Goal: Task Accomplishment & Management: Complete application form

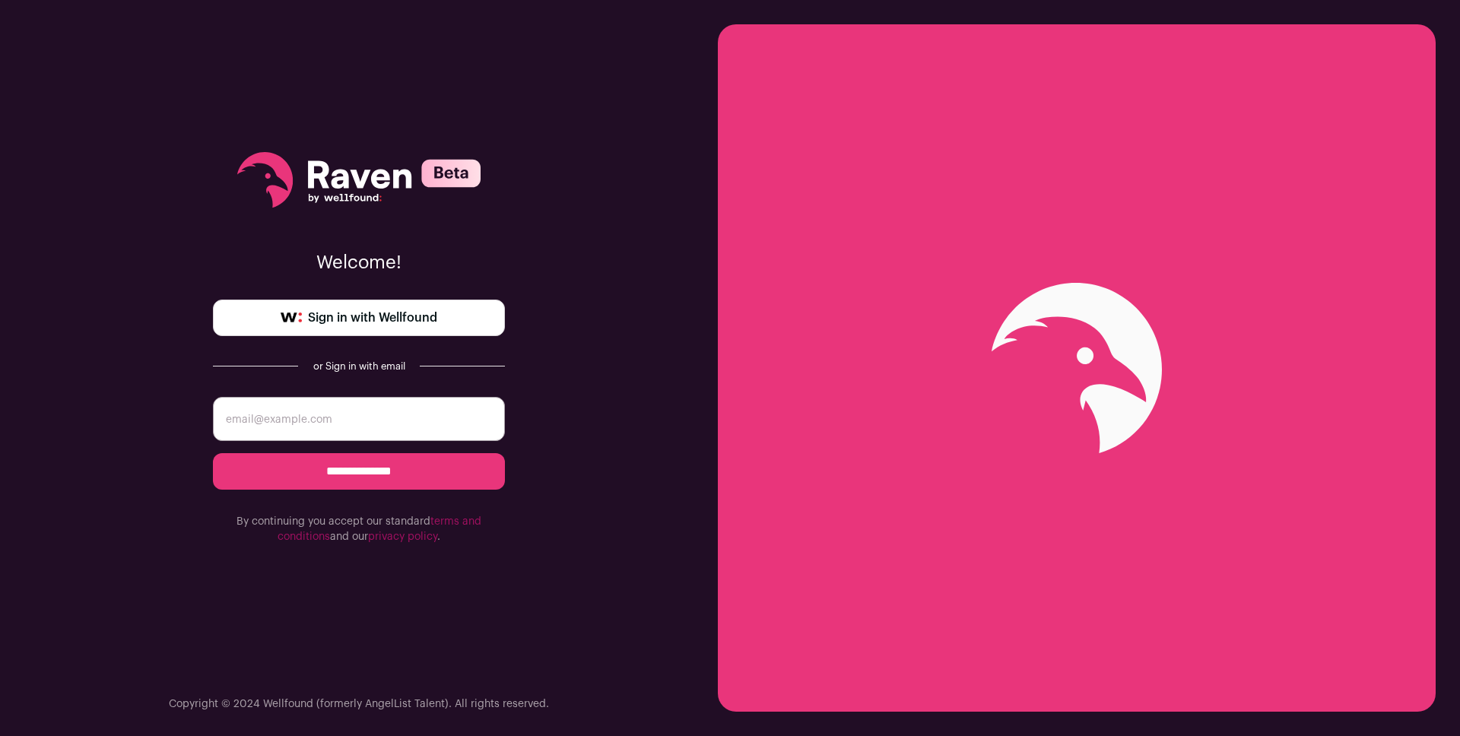
click at [382, 414] on input "email" at bounding box center [359, 419] width 292 height 44
type input "zakirangwala@gmail.com"
click at [435, 319] on span "Sign in with Wellfound" at bounding box center [372, 318] width 129 height 18
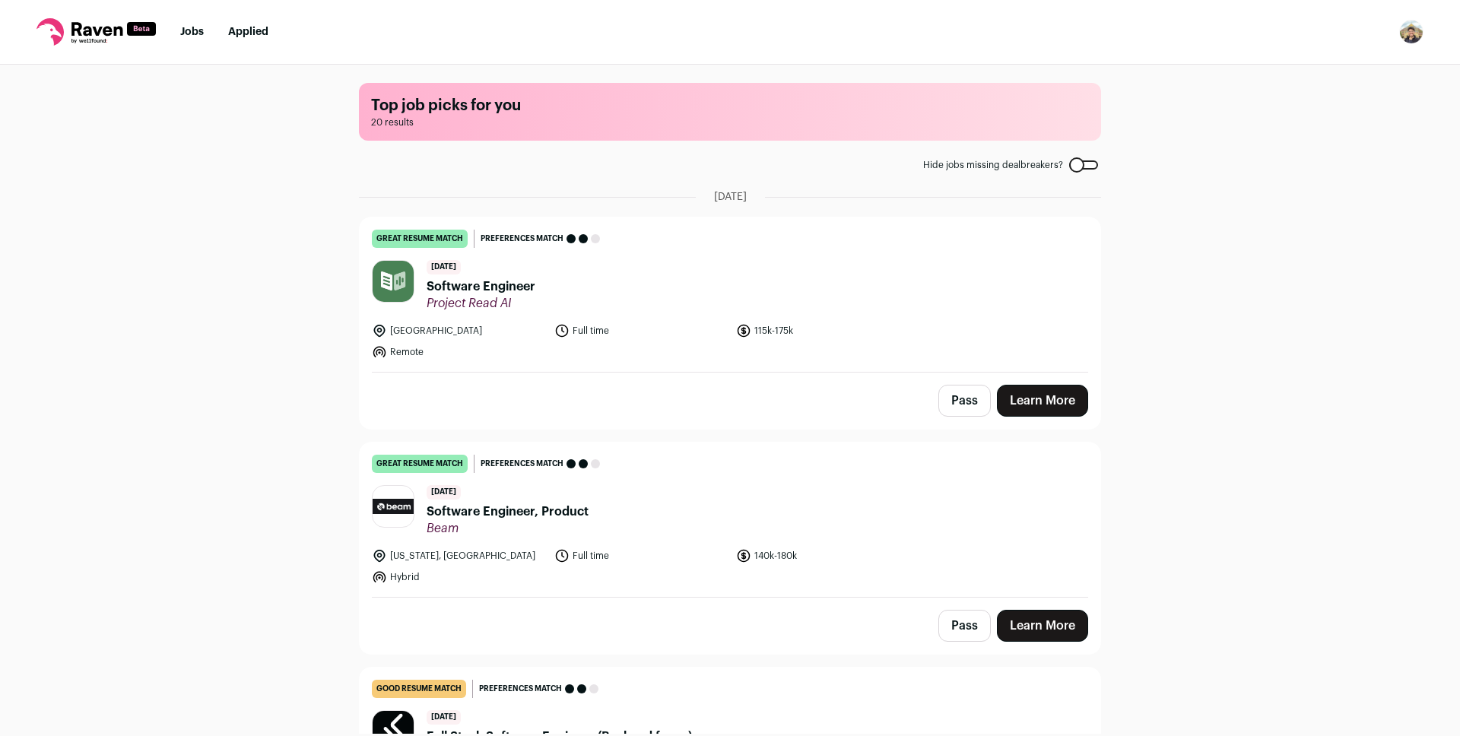
click at [180, 37] on link "Jobs" at bounding box center [192, 32] width 24 height 11
click at [572, 119] on span "20 results" at bounding box center [730, 122] width 718 height 12
click at [477, 107] on h1 "Top job picks for you" at bounding box center [730, 105] width 718 height 21
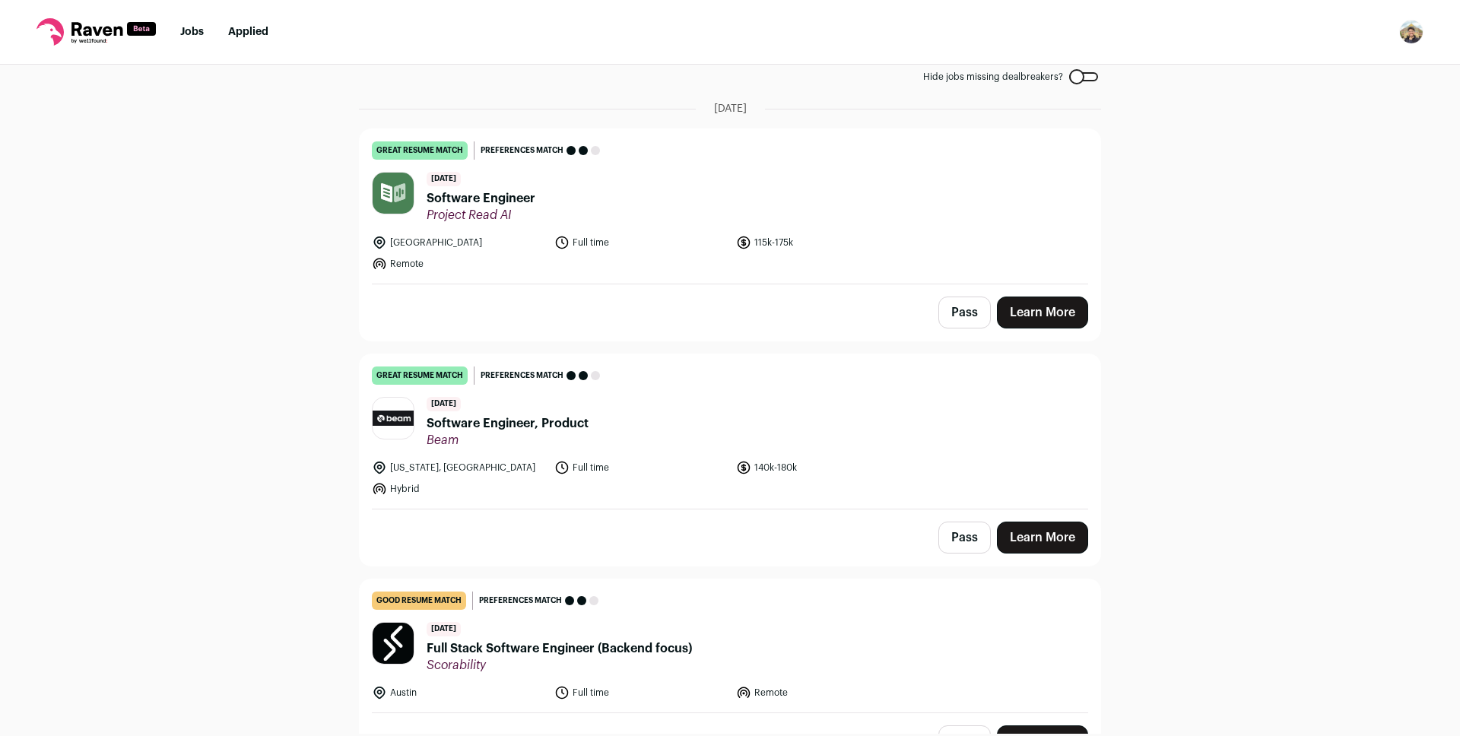
scroll to position [113, 0]
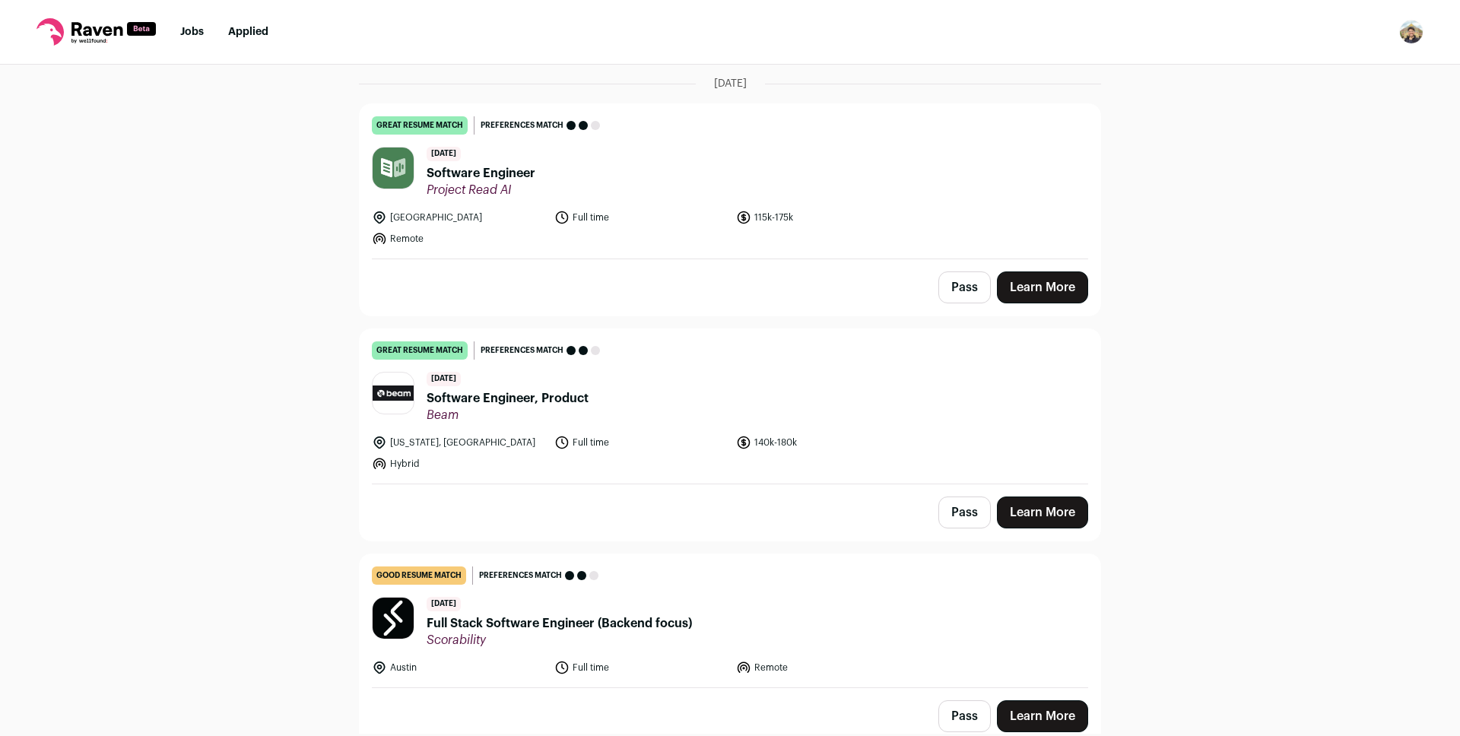
click at [484, 398] on span "Software Engineer, Product" at bounding box center [508, 398] width 162 height 18
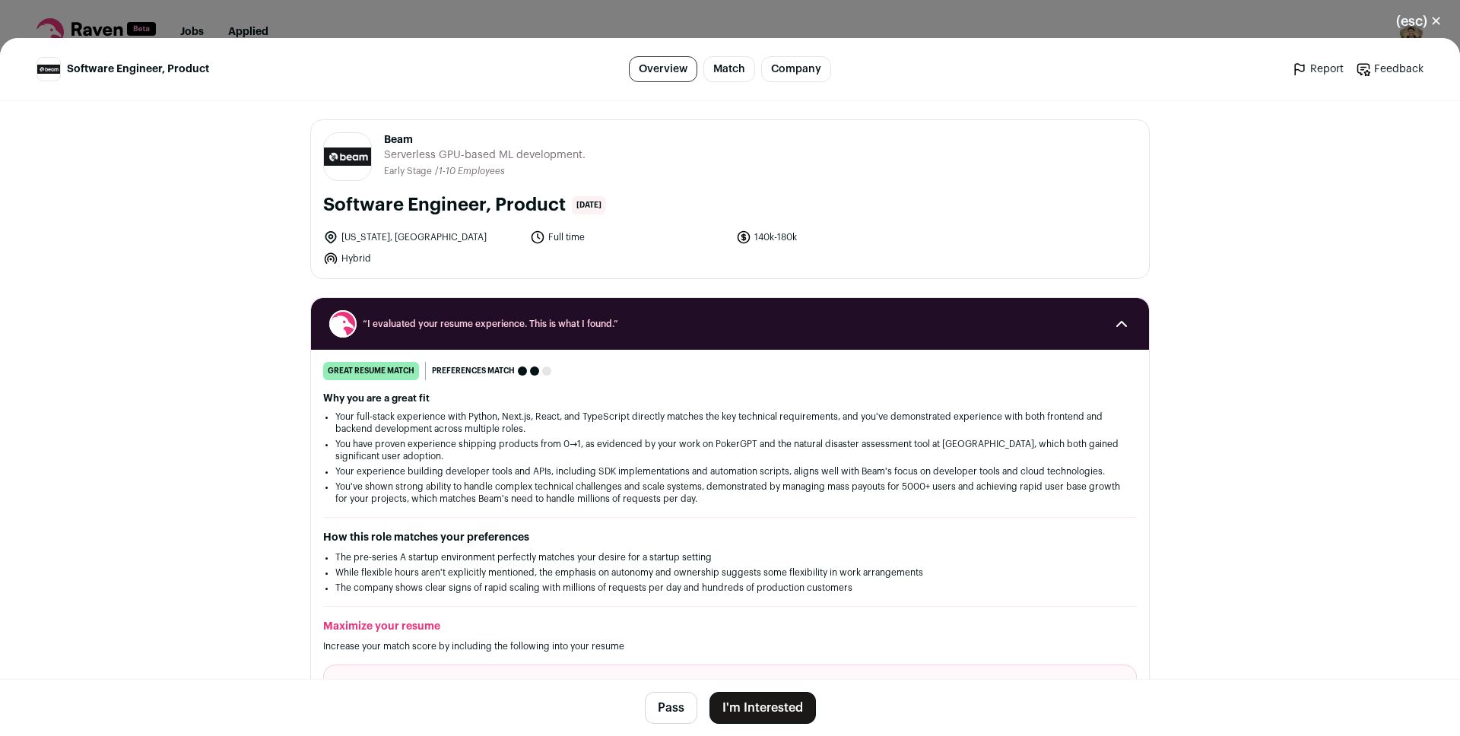
click at [739, 709] on button "I'm Interested" at bounding box center [763, 708] width 106 height 32
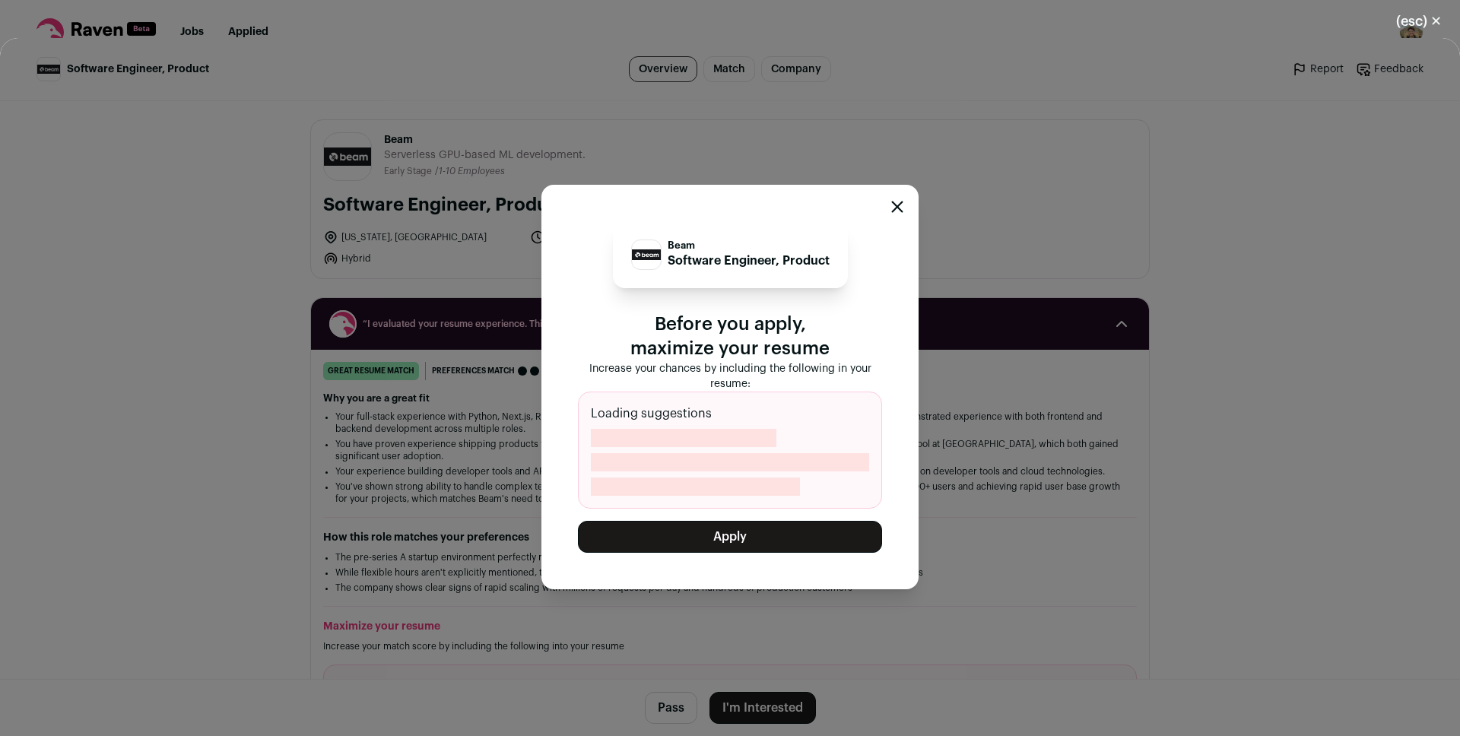
click at [764, 535] on button "Apply" at bounding box center [730, 537] width 304 height 32
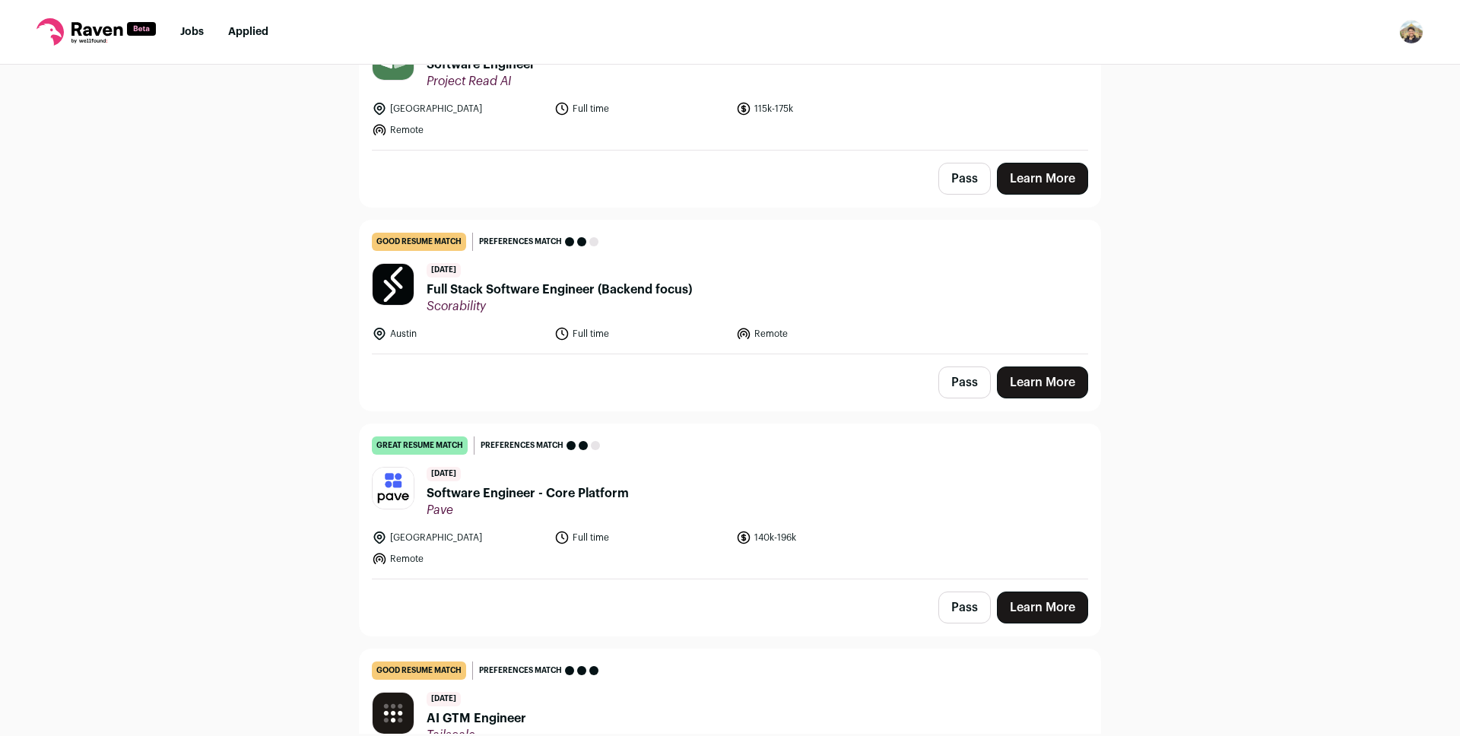
scroll to position [224, 0]
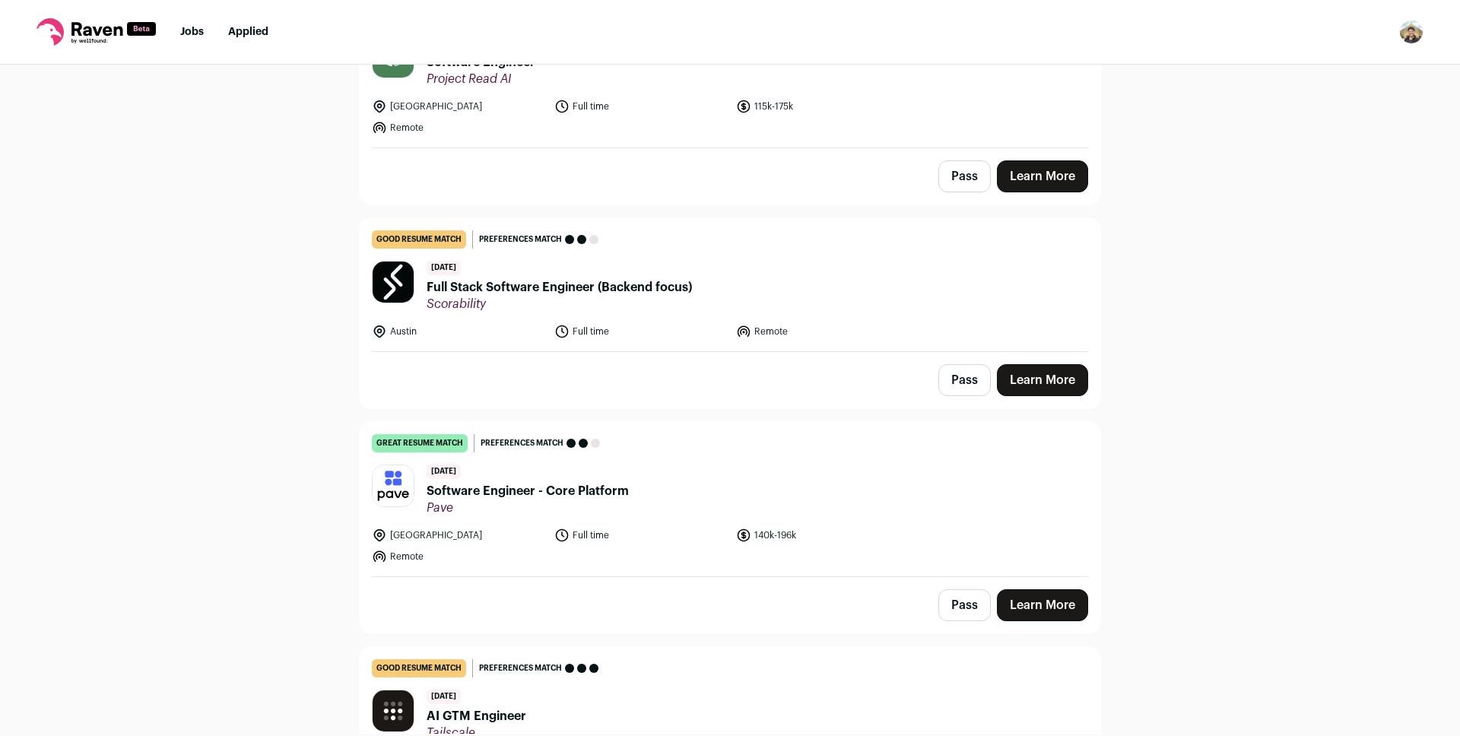
click at [545, 496] on span "Software Engineer - Core Platform" at bounding box center [528, 491] width 202 height 18
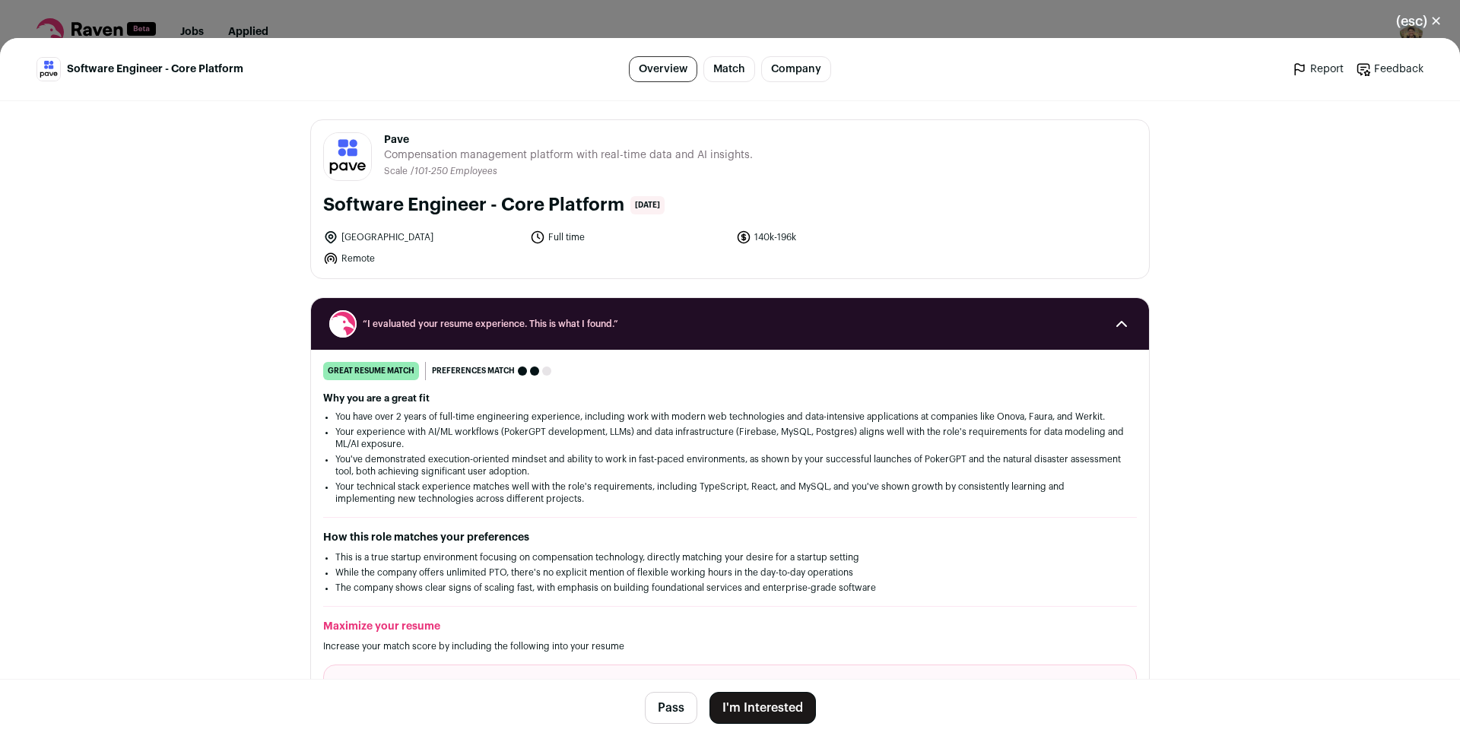
click at [777, 697] on button "I'm Interested" at bounding box center [763, 708] width 106 height 32
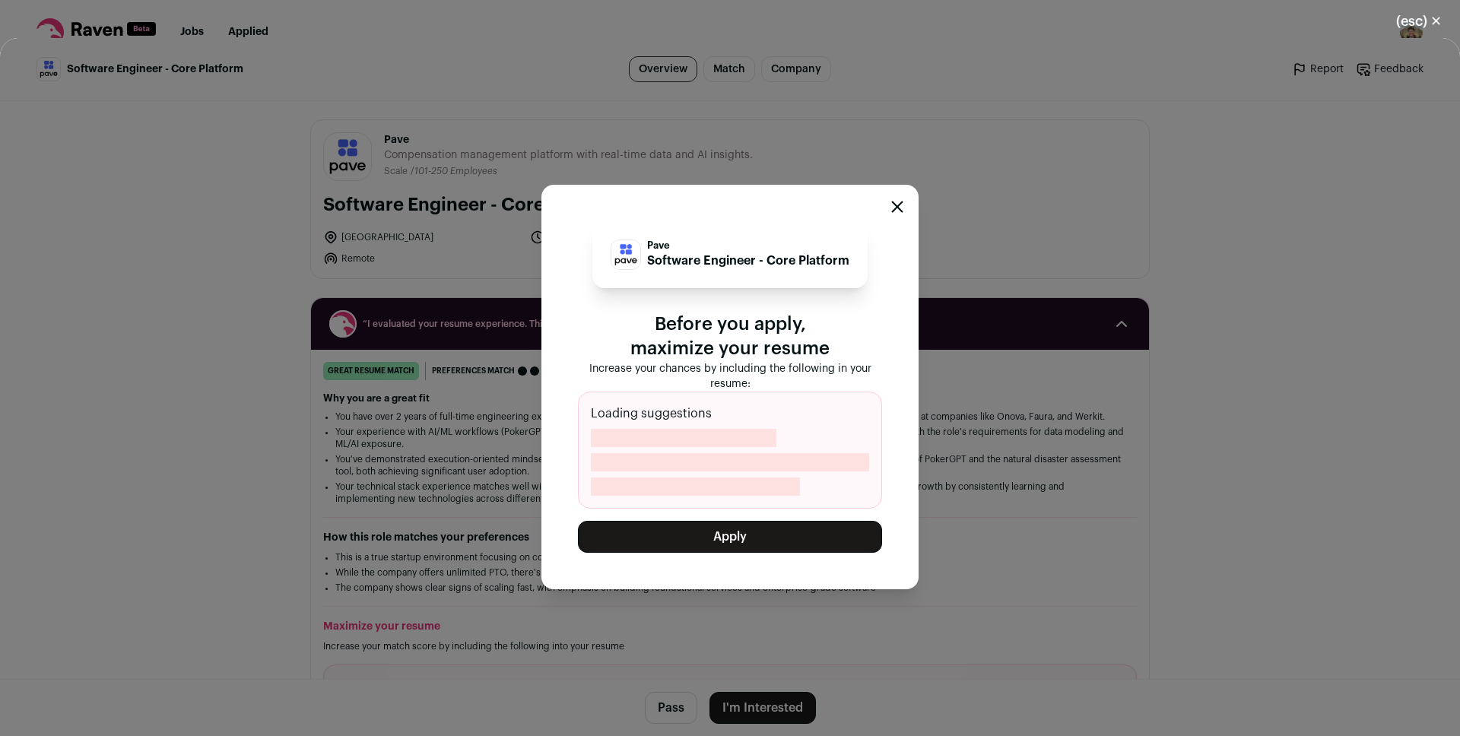
click at [777, 535] on button "Apply" at bounding box center [730, 537] width 304 height 32
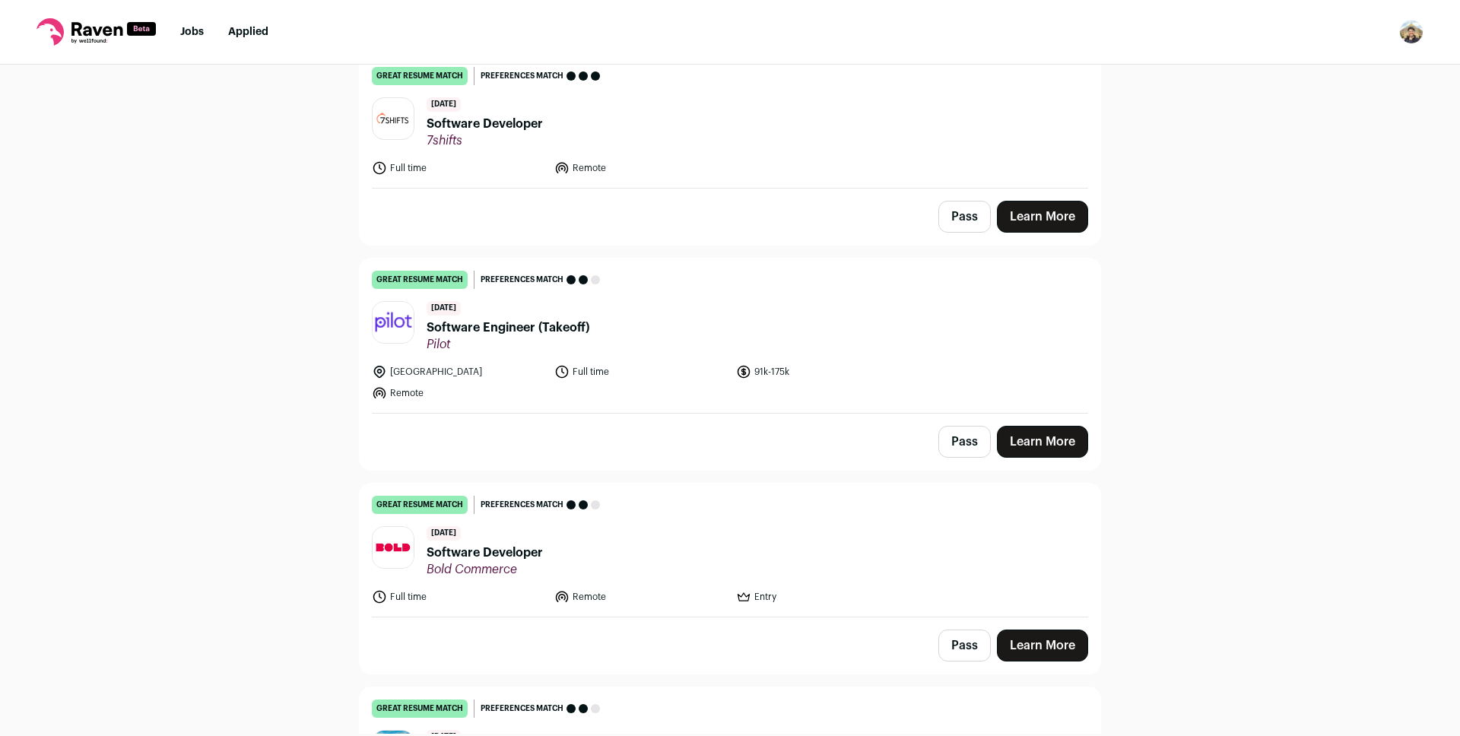
scroll to position [1317, 0]
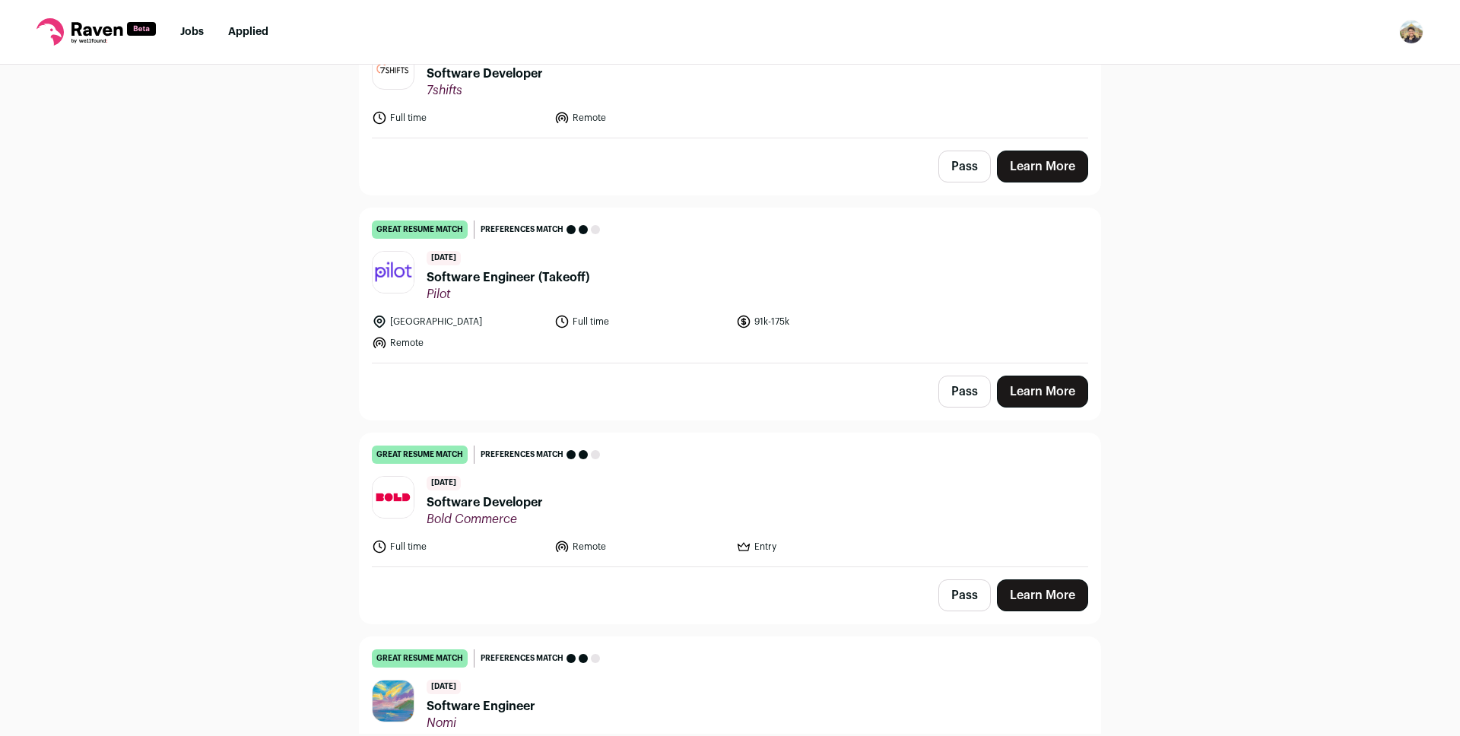
click at [542, 275] on span "Software Engineer (Takeoff)" at bounding box center [508, 277] width 163 height 18
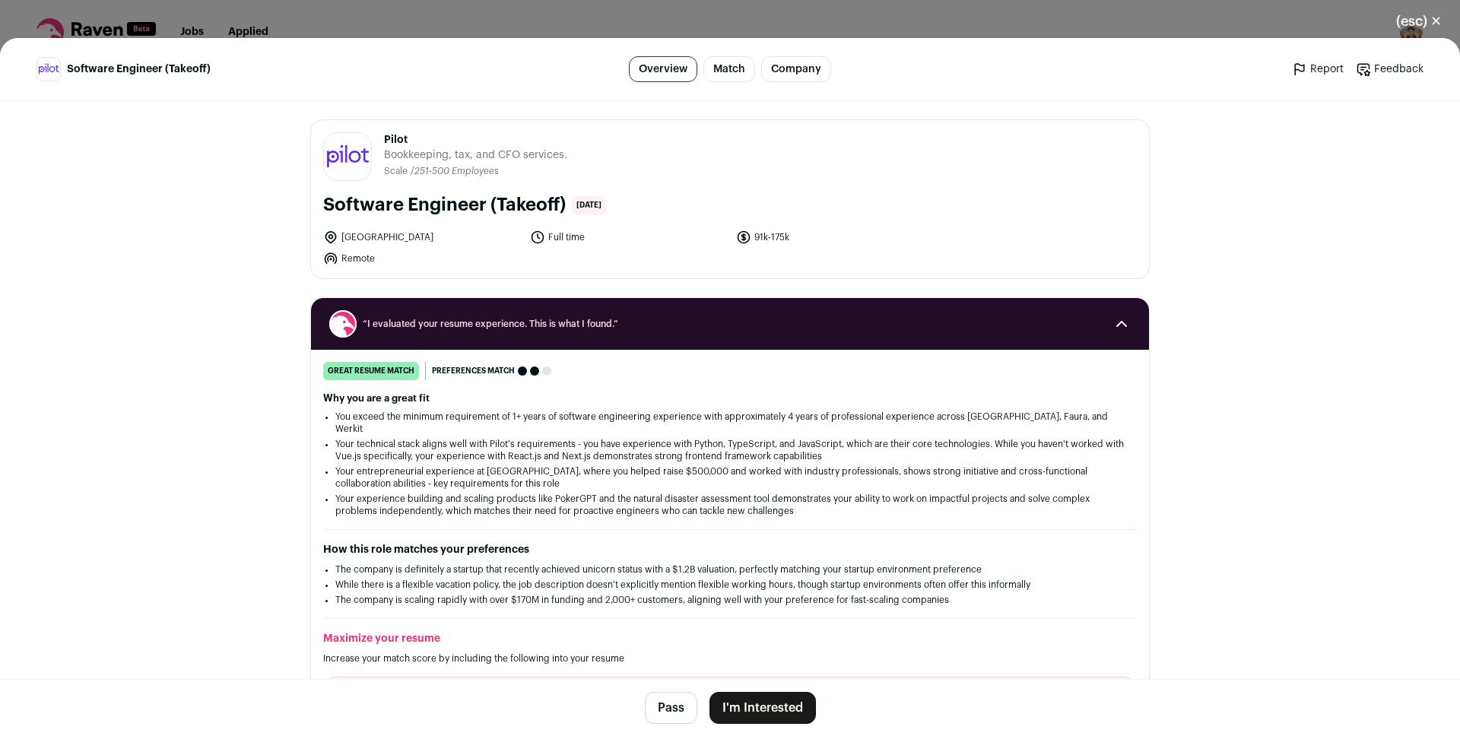
click at [759, 707] on button "I'm Interested" at bounding box center [763, 708] width 106 height 32
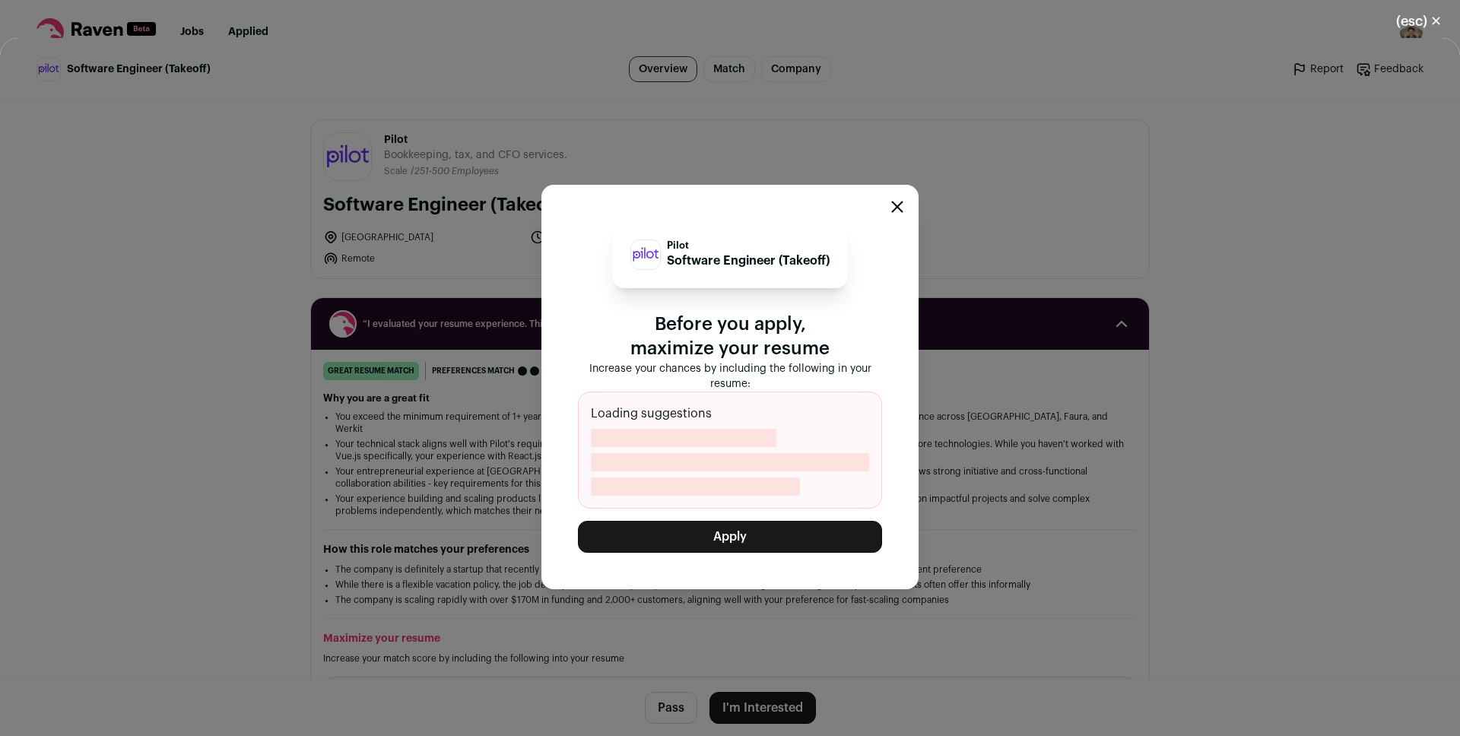
click at [748, 531] on button "Apply" at bounding box center [730, 537] width 304 height 32
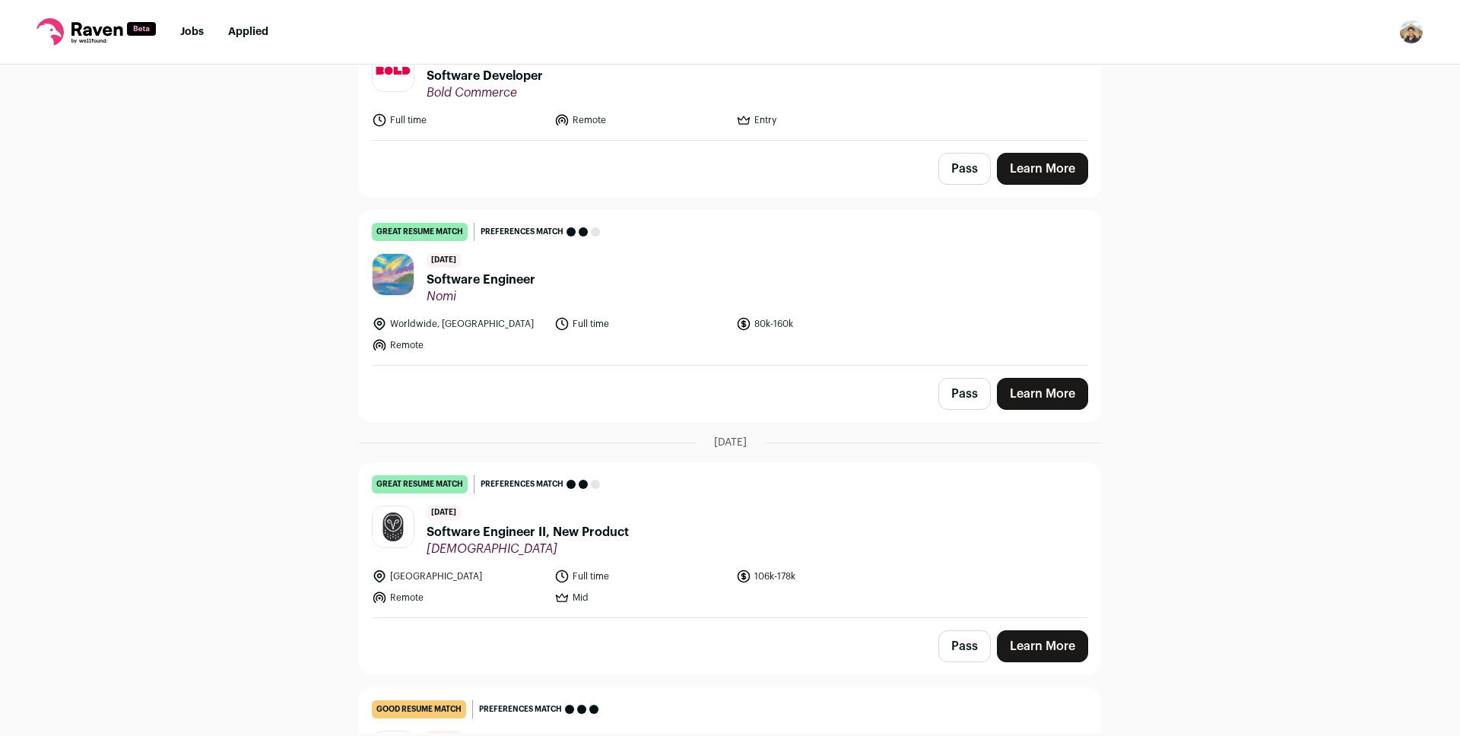
scroll to position [1542, 0]
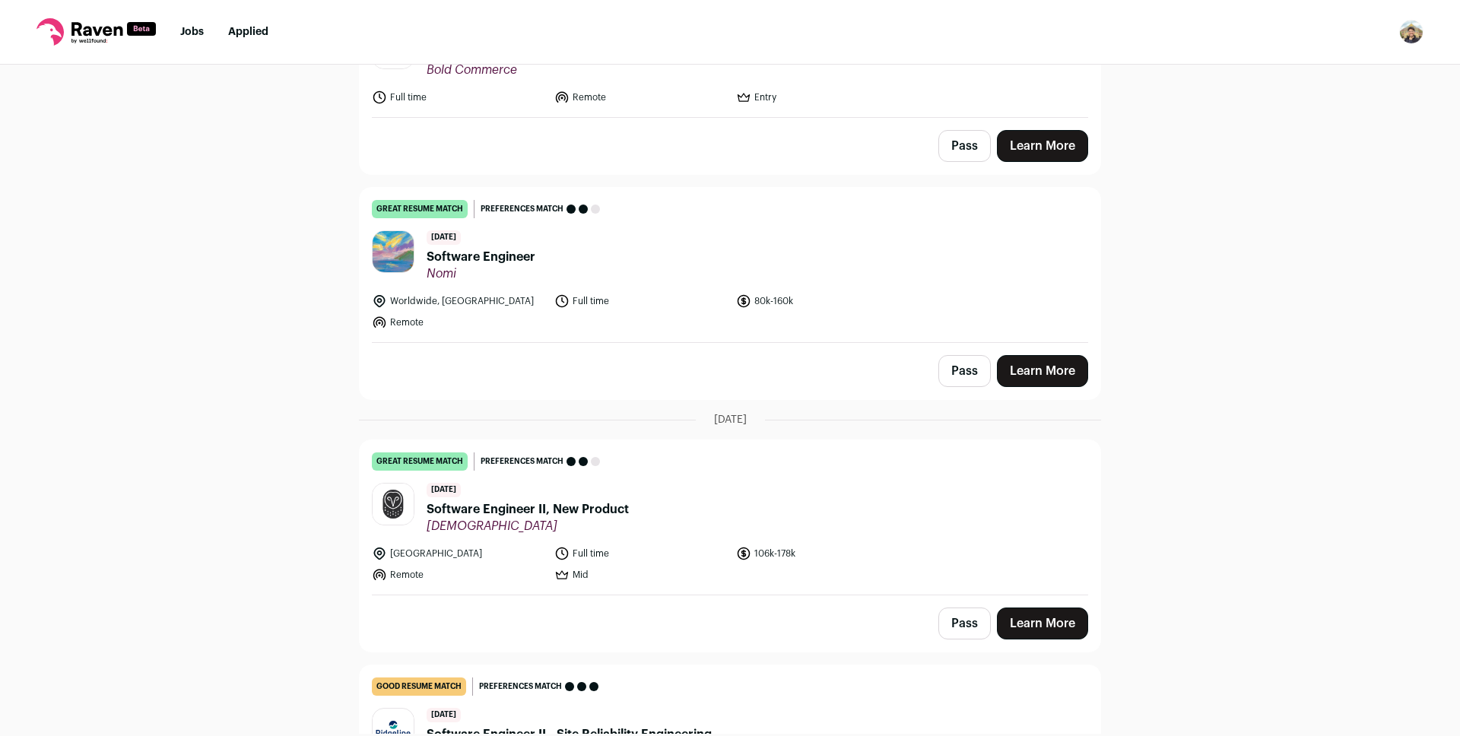
click at [500, 257] on span "Software Engineer" at bounding box center [481, 257] width 109 height 18
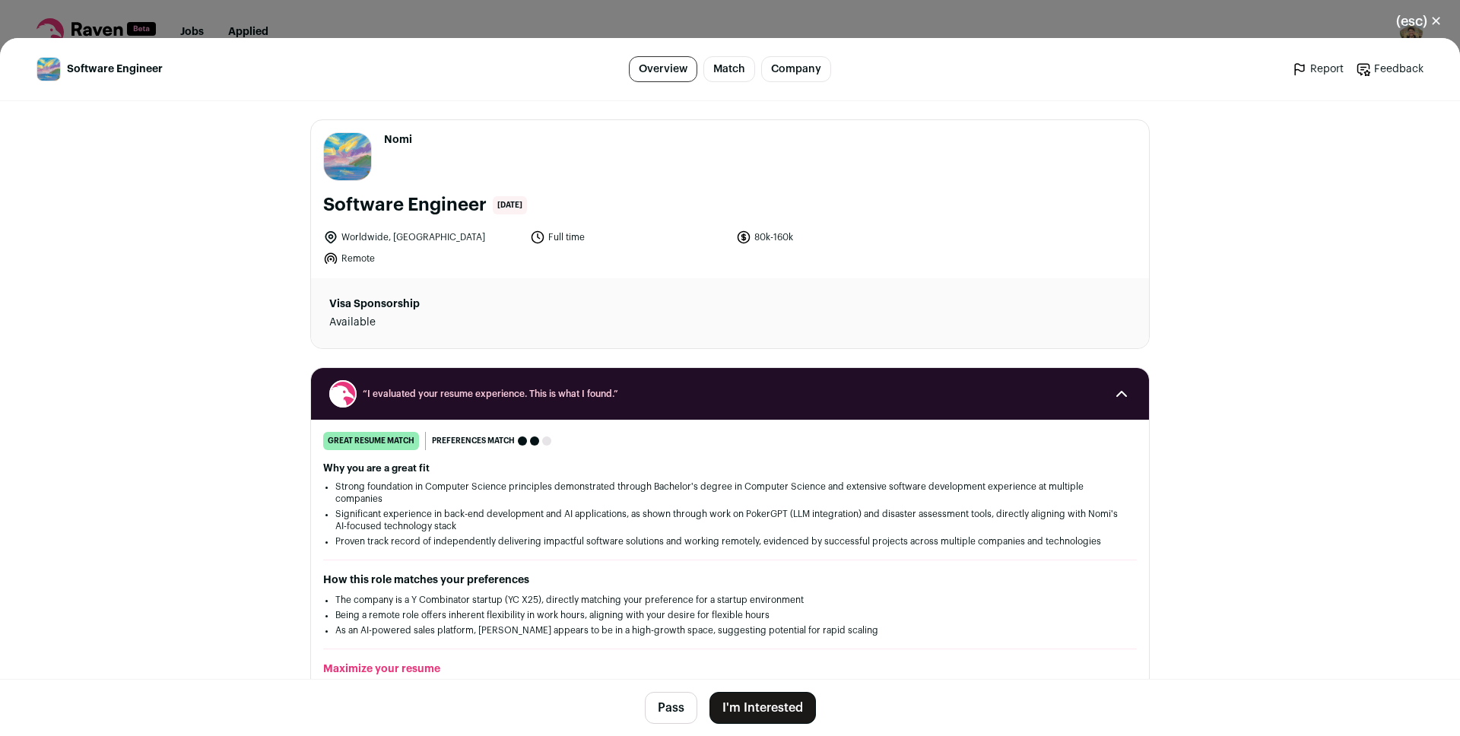
click at [745, 704] on button "I'm Interested" at bounding box center [763, 708] width 106 height 32
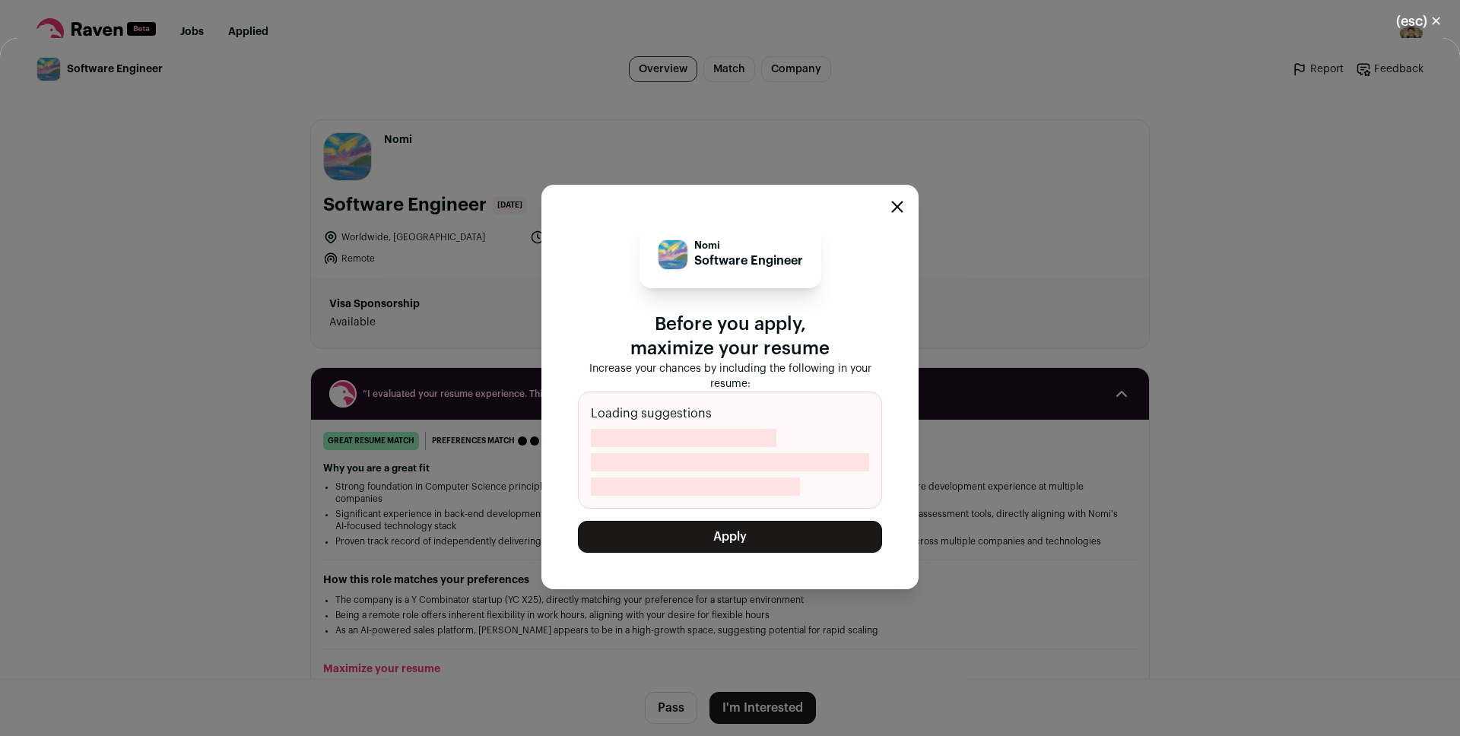
click at [749, 541] on button "Apply" at bounding box center [730, 537] width 304 height 32
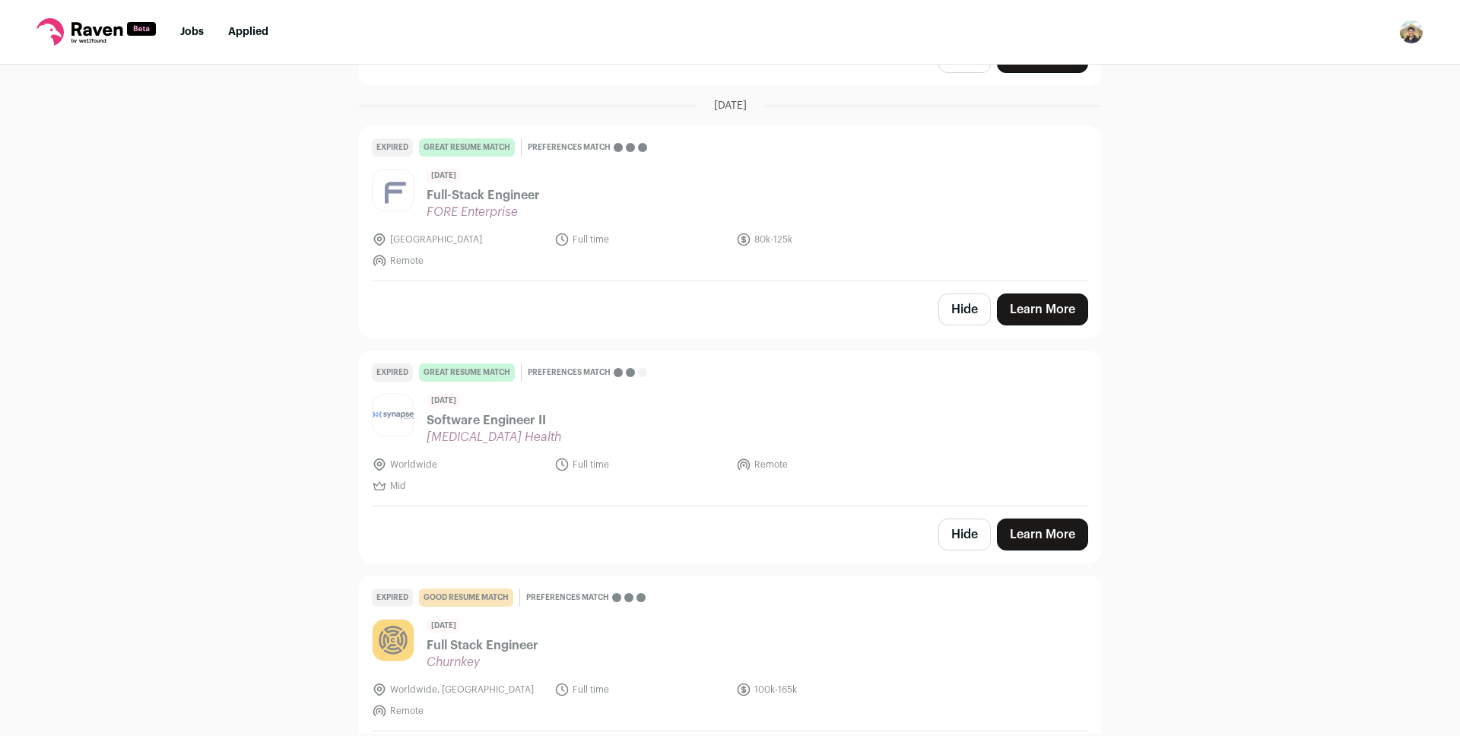
scroll to position [3021, 0]
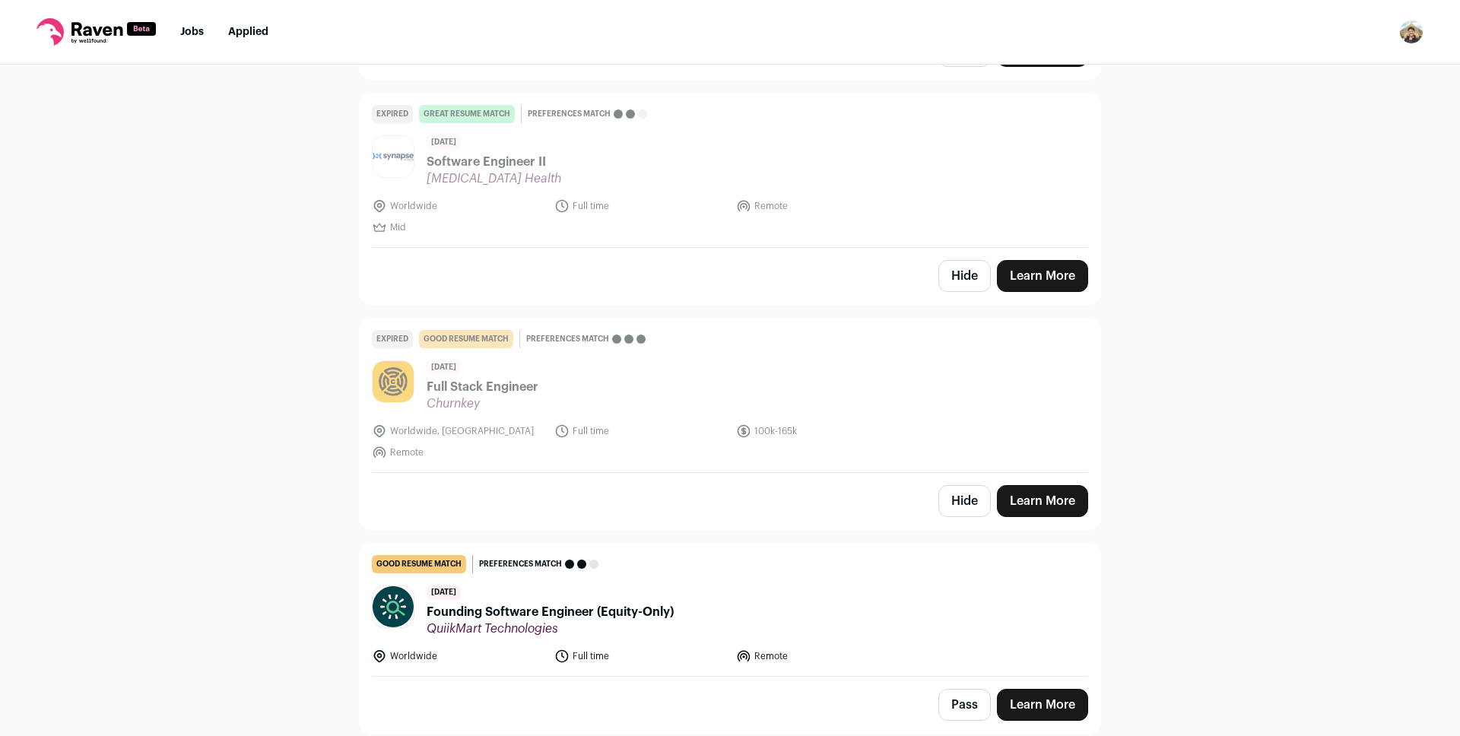
click at [243, 242] on div "Top job picks for you 16 results Hide jobs missing dealbreakers? [DATE] great r…" at bounding box center [730, 399] width 1460 height 669
